Goal: Information Seeking & Learning: Understand process/instructions

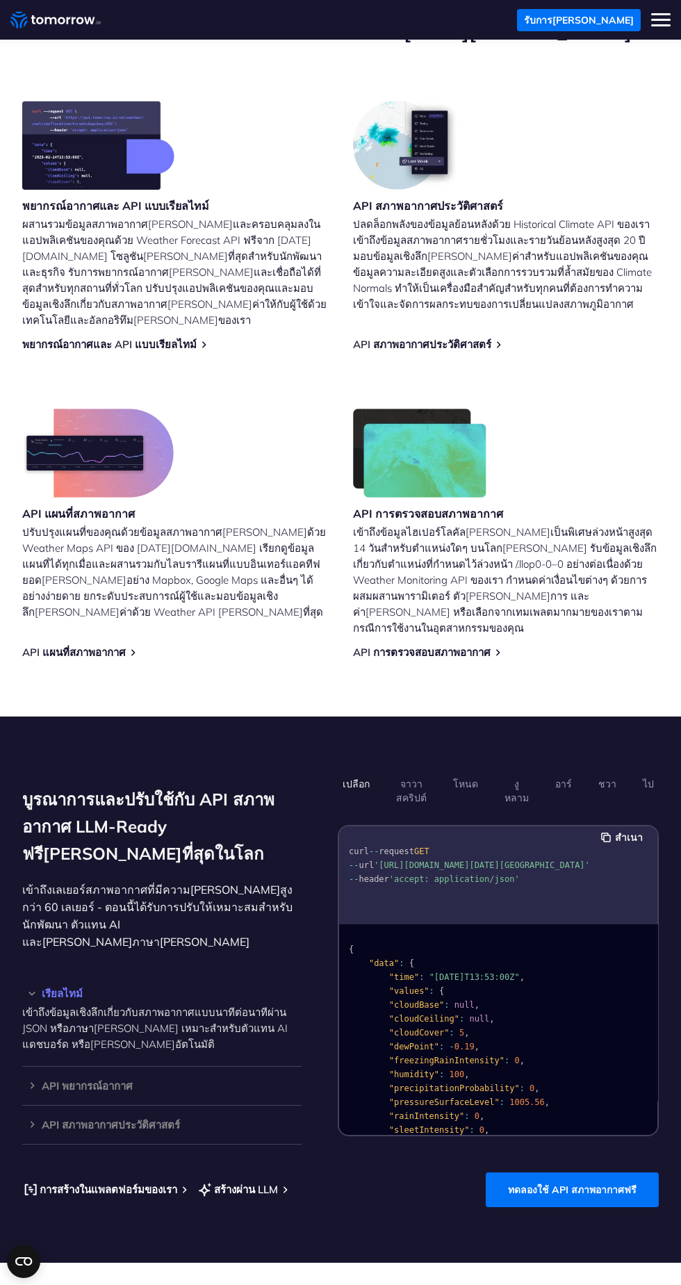
scroll to position [576, 0]
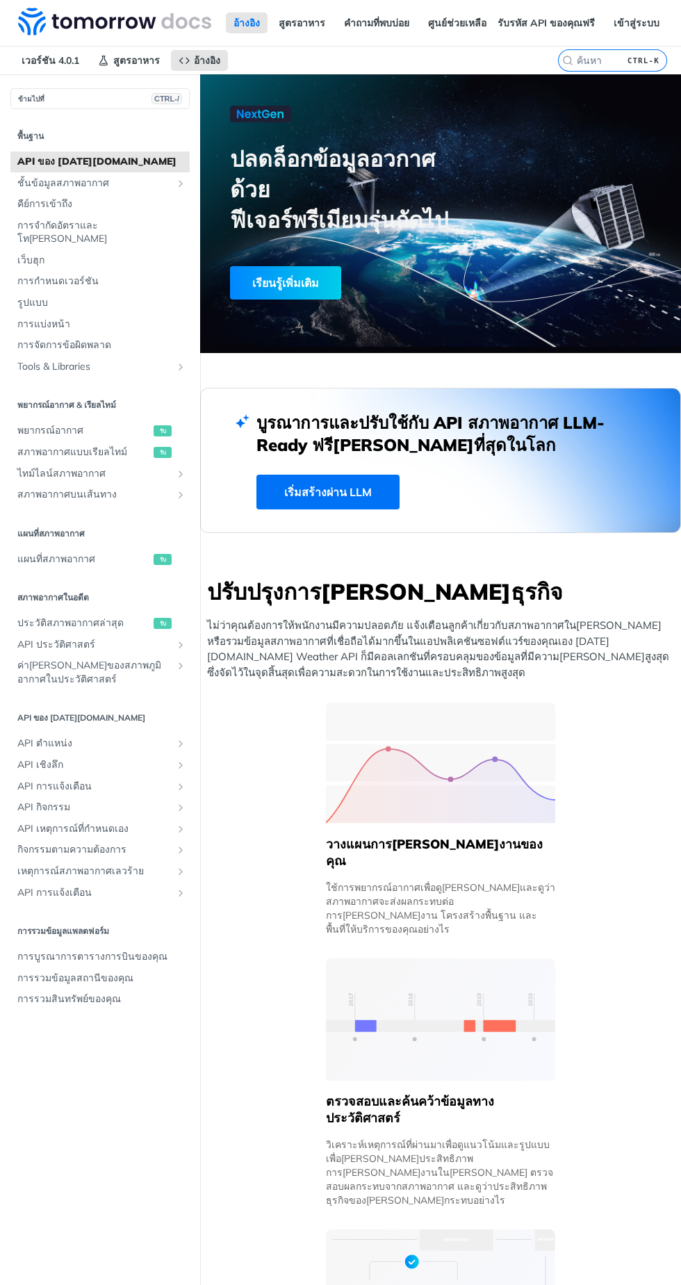
click at [387, 502] on link "เริ่มสร้างผ่าน LLM" at bounding box center [327, 492] width 143 height 35
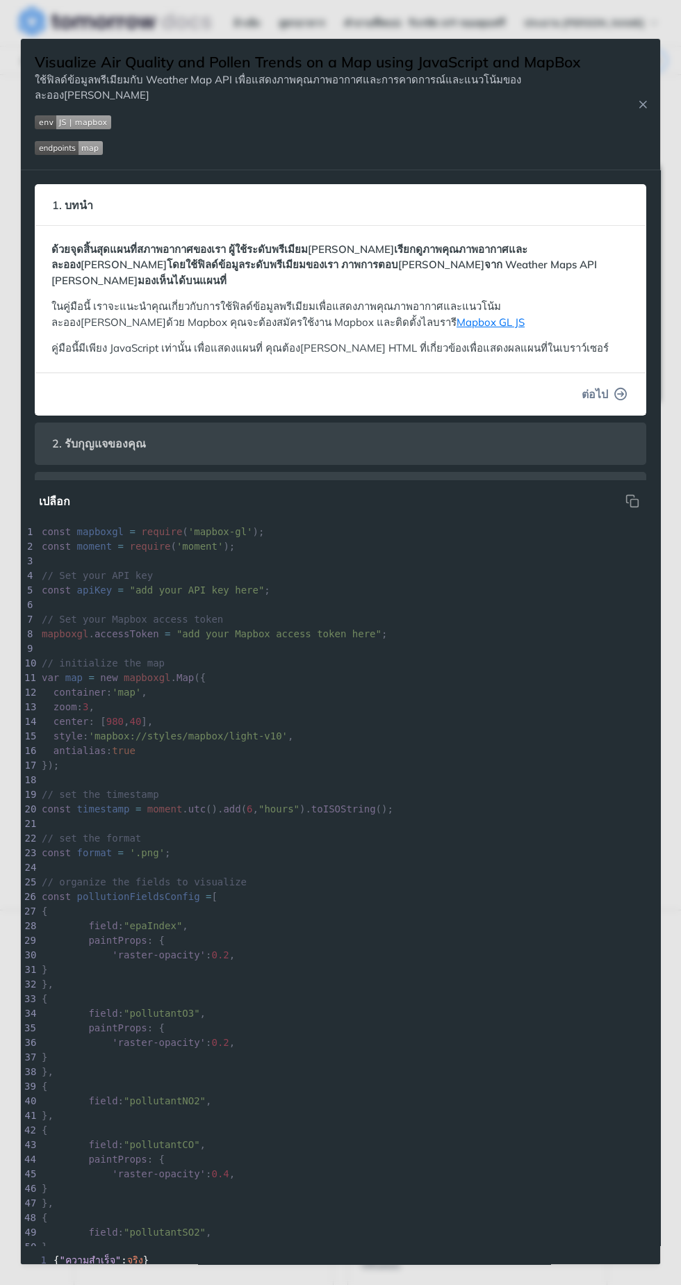
click at [621, 388] on icon "button" at bounding box center [621, 394] width 13 height 13
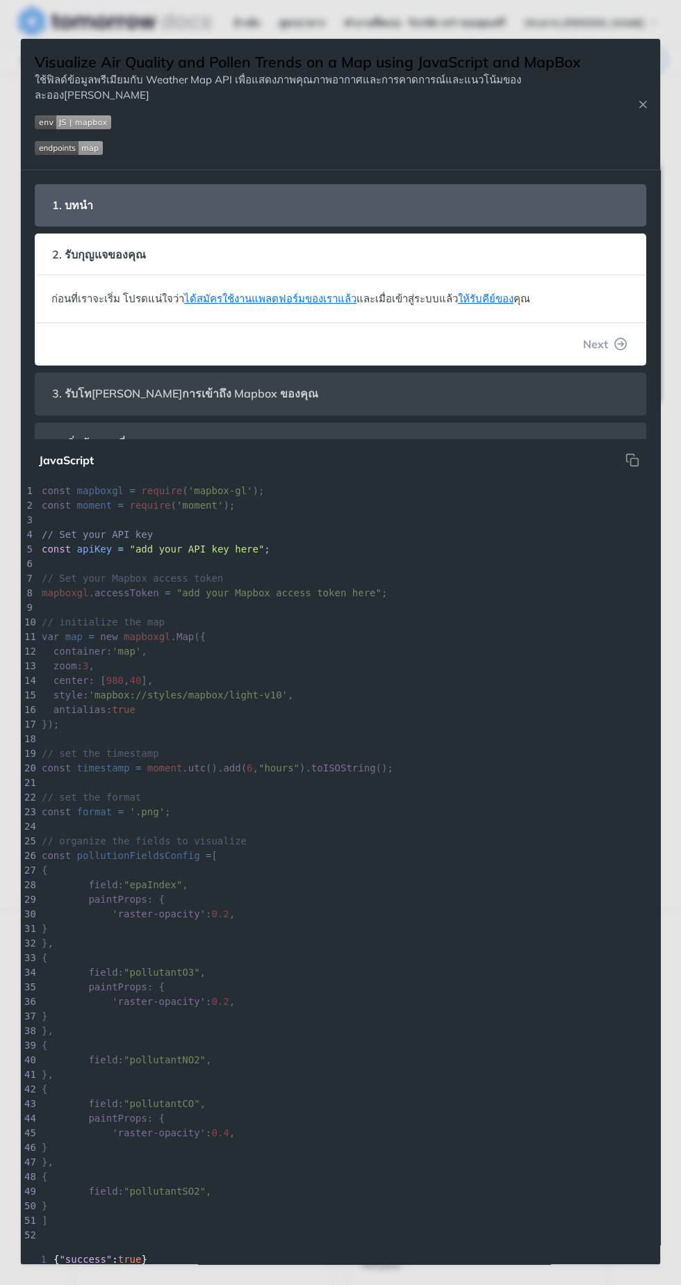
scroll to position [74, 0]
click at [638, 330] on button "ต่อไป" at bounding box center [605, 344] width 68 height 28
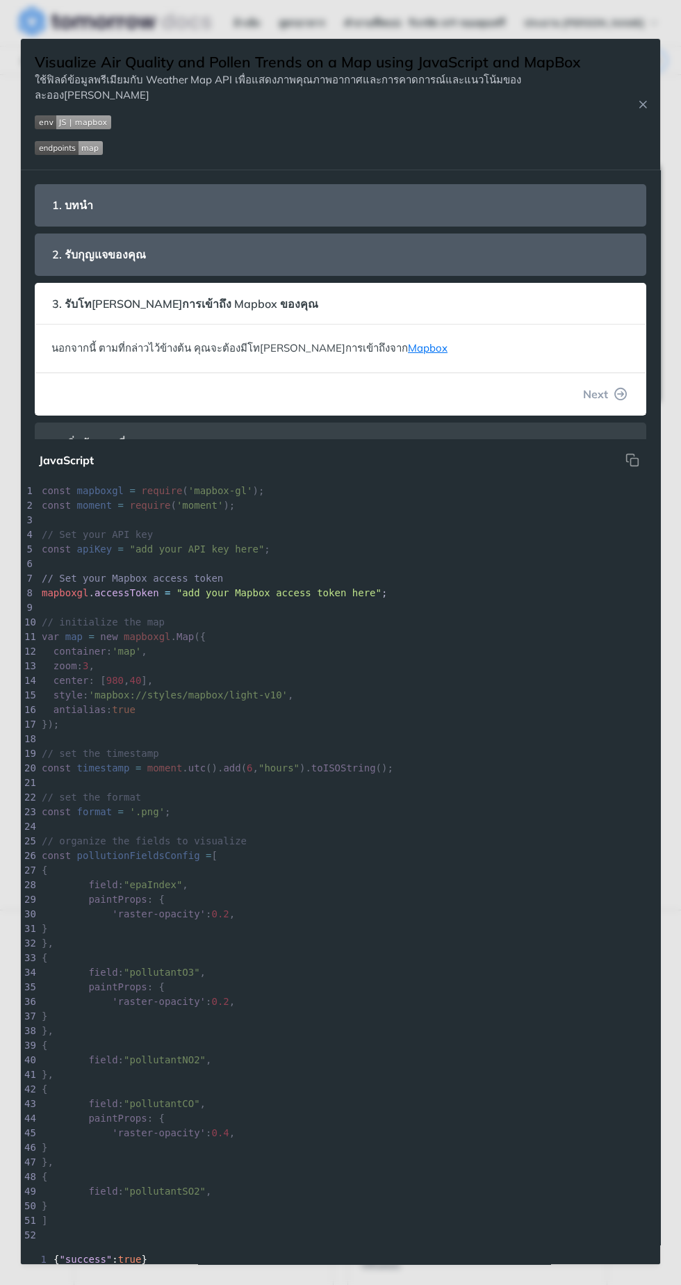
scroll to position [17, 0]
click at [603, 387] on font "ต่อไป" at bounding box center [595, 394] width 26 height 14
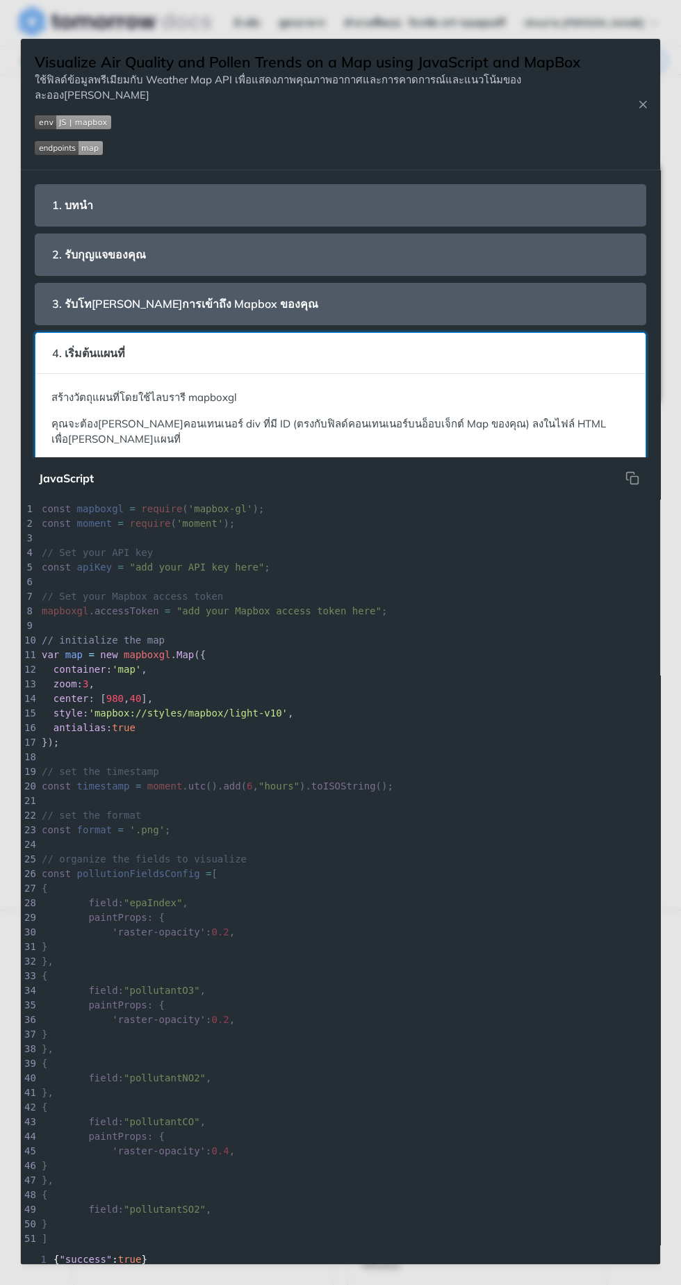
click at [614, 390] on p "สร้างวัตถุแผนที่โดยใช้ไลบรารี mapboxgl" at bounding box center [340, 398] width 578 height 16
click at [633, 484] on icon "ที่ซ่อนอยู่" at bounding box center [633, 478] width 14 height 14
click at [621, 479] on icon "button" at bounding box center [621, 485] width 13 height 13
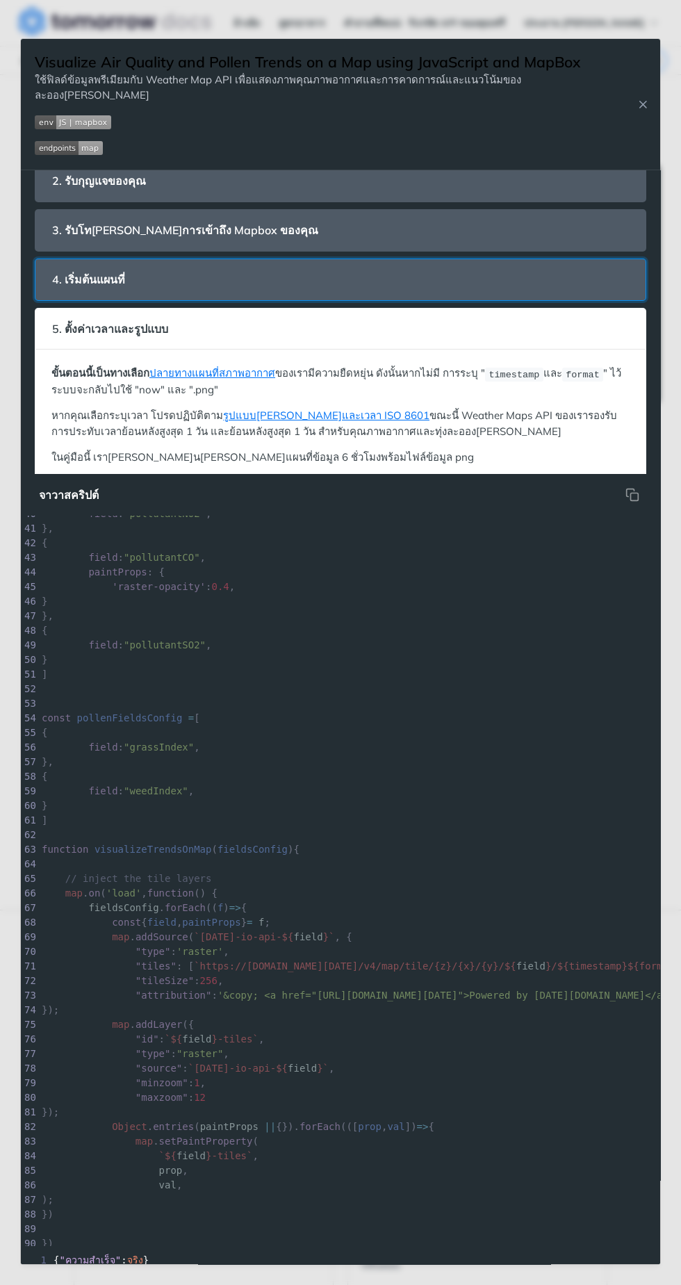
scroll to position [75, 0]
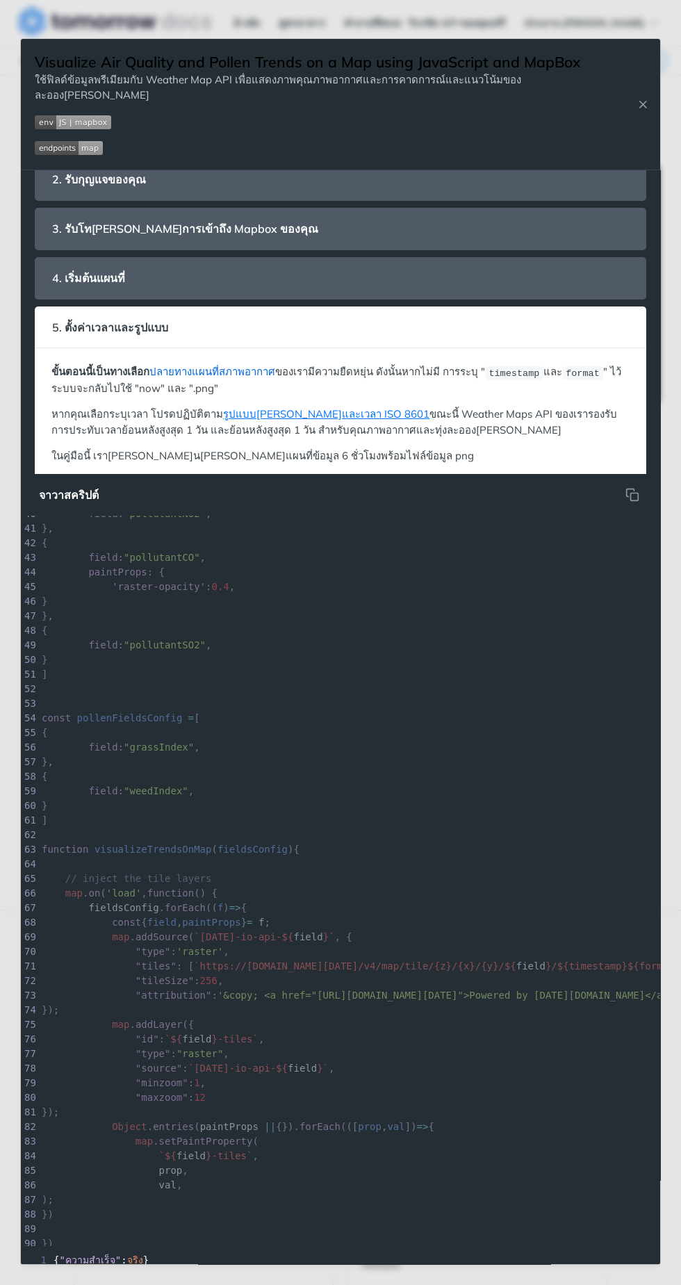
click at [236, 365] on font "ปลายทางแผนที่สภาพอากาศ" at bounding box center [212, 371] width 126 height 13
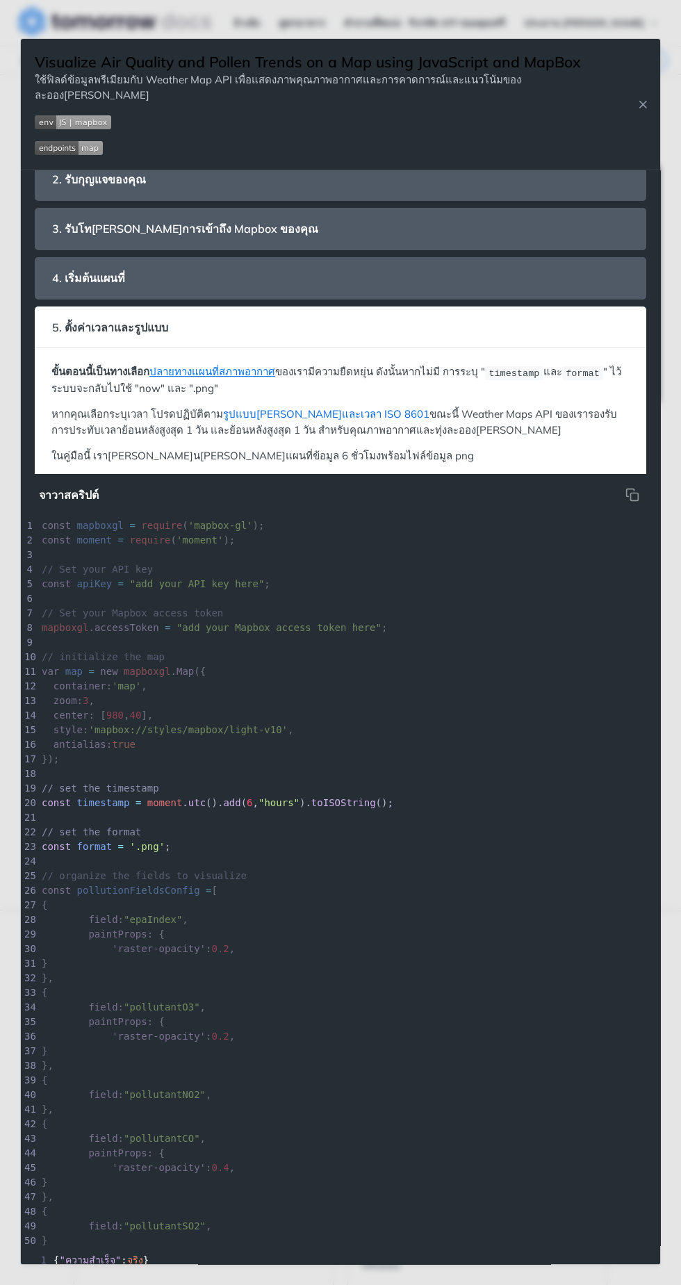
click at [329, 407] on font "รูปแบบวันที่และเวลา ISO 8601" at bounding box center [326, 413] width 206 height 13
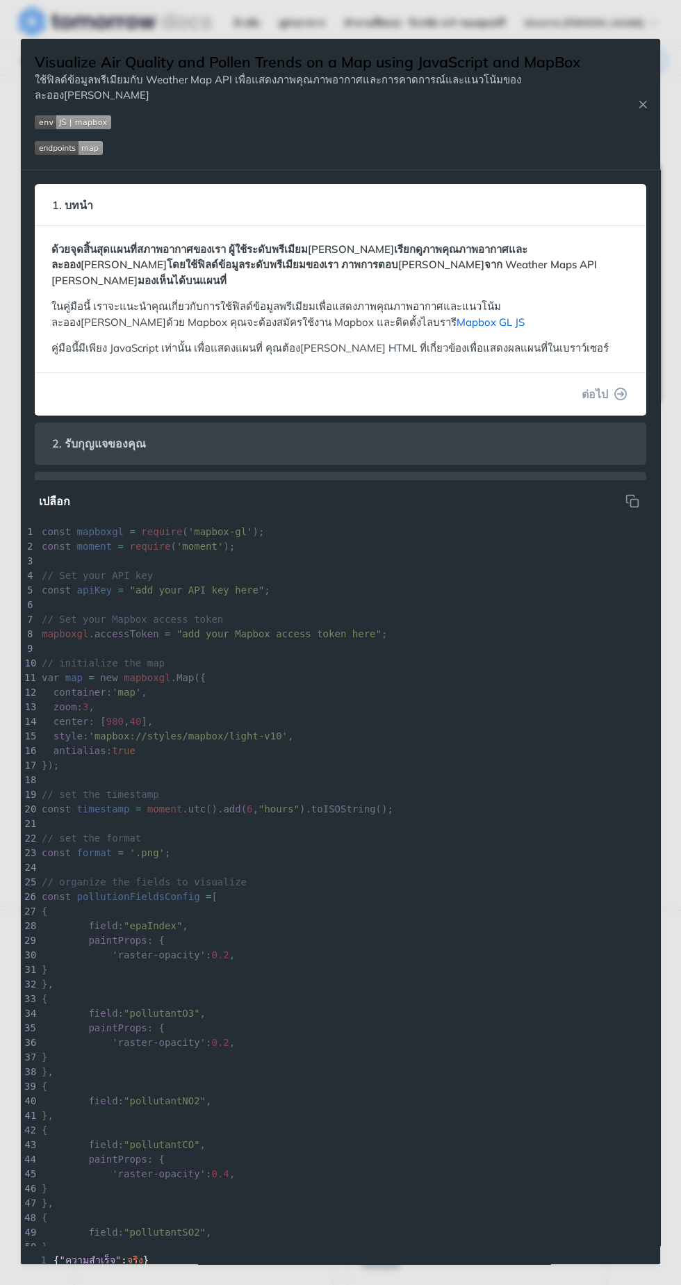
click at [457, 316] on font "Mapbox GL JS" at bounding box center [491, 322] width 68 height 13
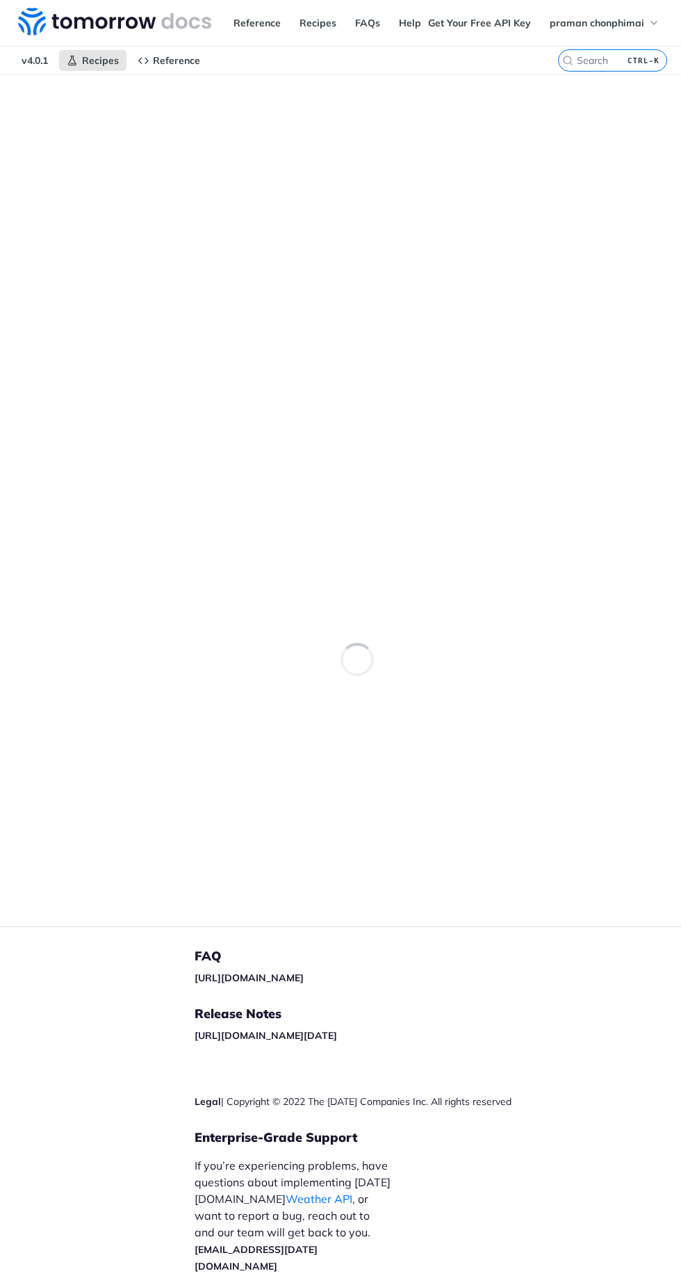
scroll to position [106, 0]
